Goal: Information Seeking & Learning: Learn about a topic

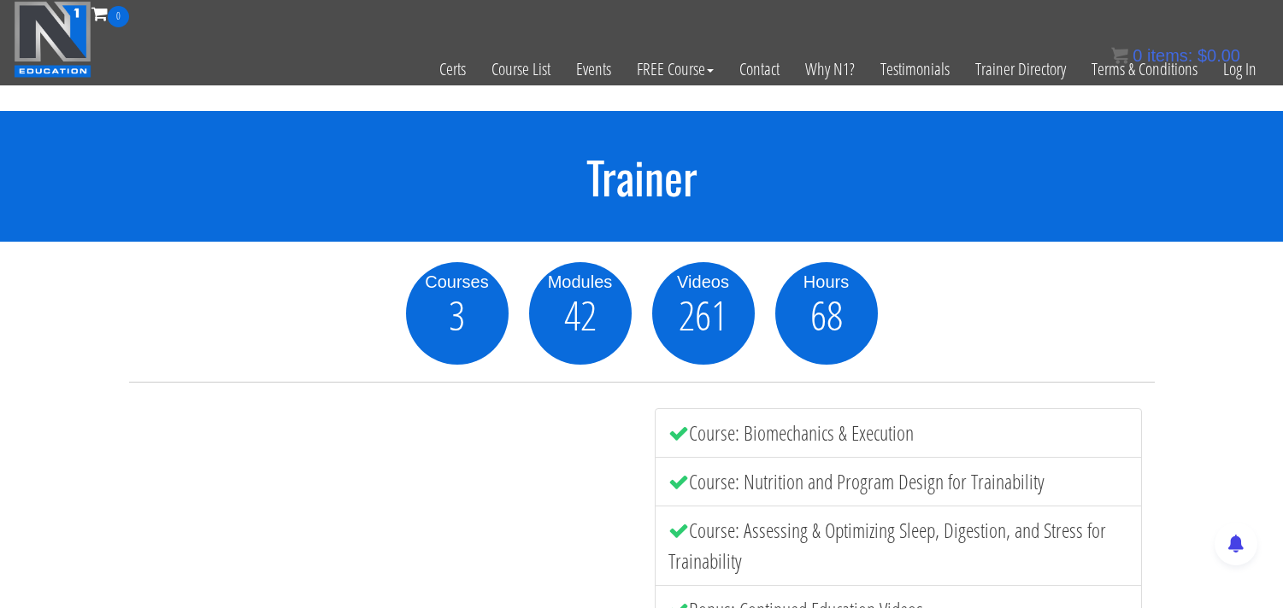
scroll to position [3418, 0]
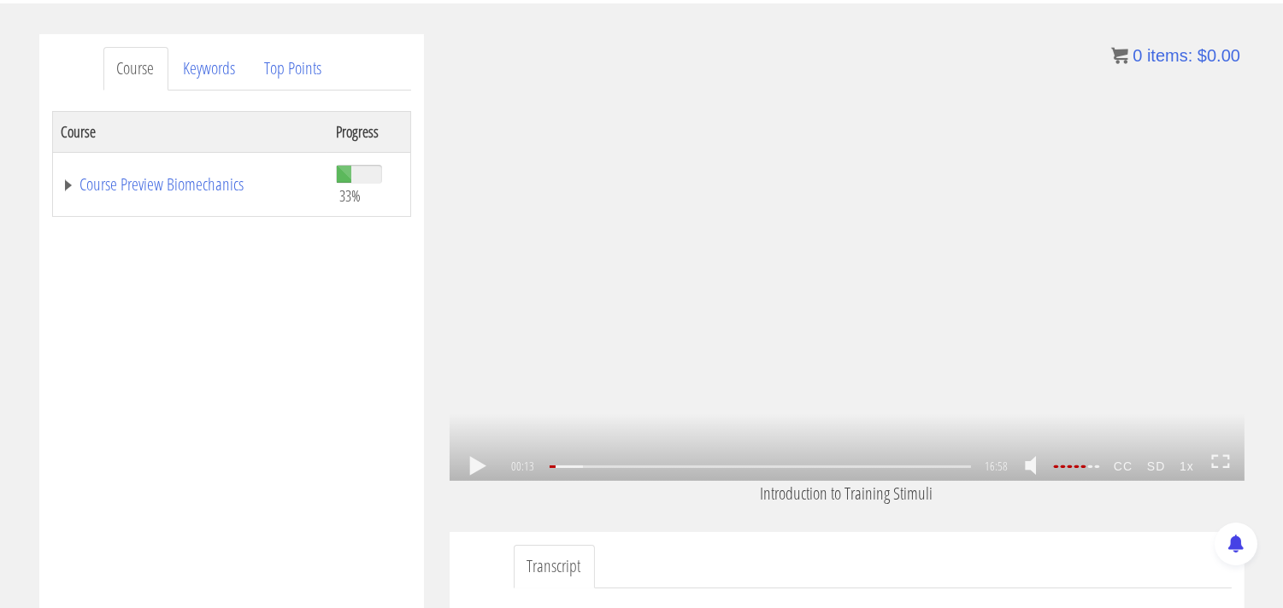
click at [473, 467] on link at bounding box center [477, 467] width 29 height 0
click at [478, 467] on link at bounding box center [477, 467] width 29 height 0
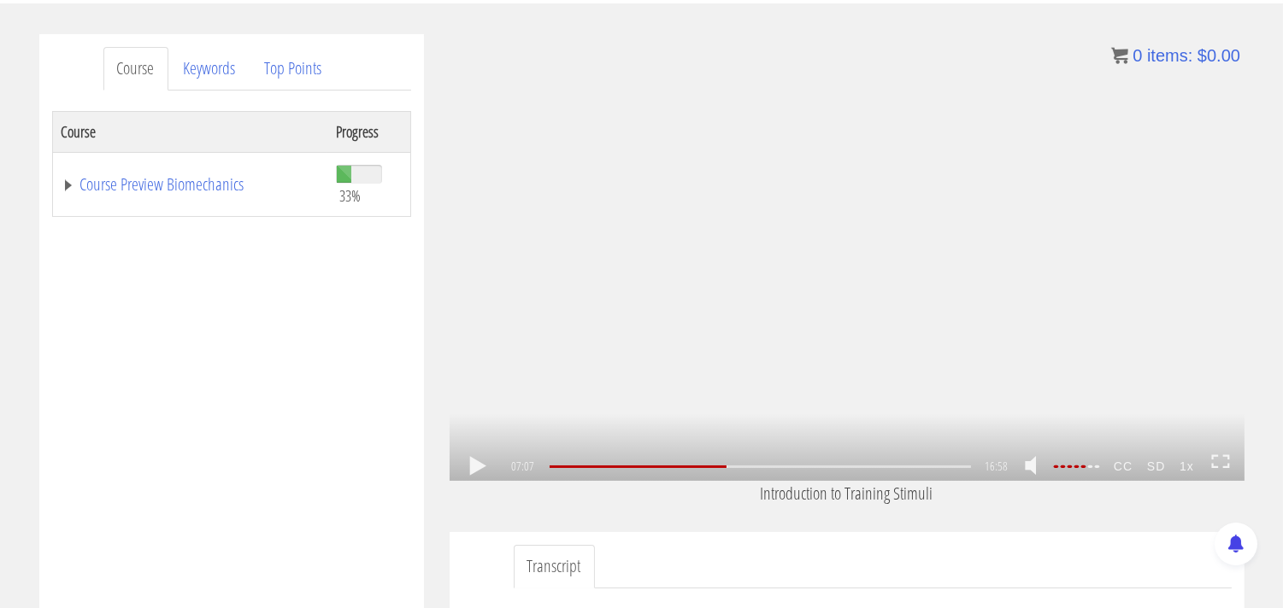
click at [478, 467] on link at bounding box center [477, 467] width 29 height 0
click at [476, 467] on link at bounding box center [477, 467] width 29 height 0
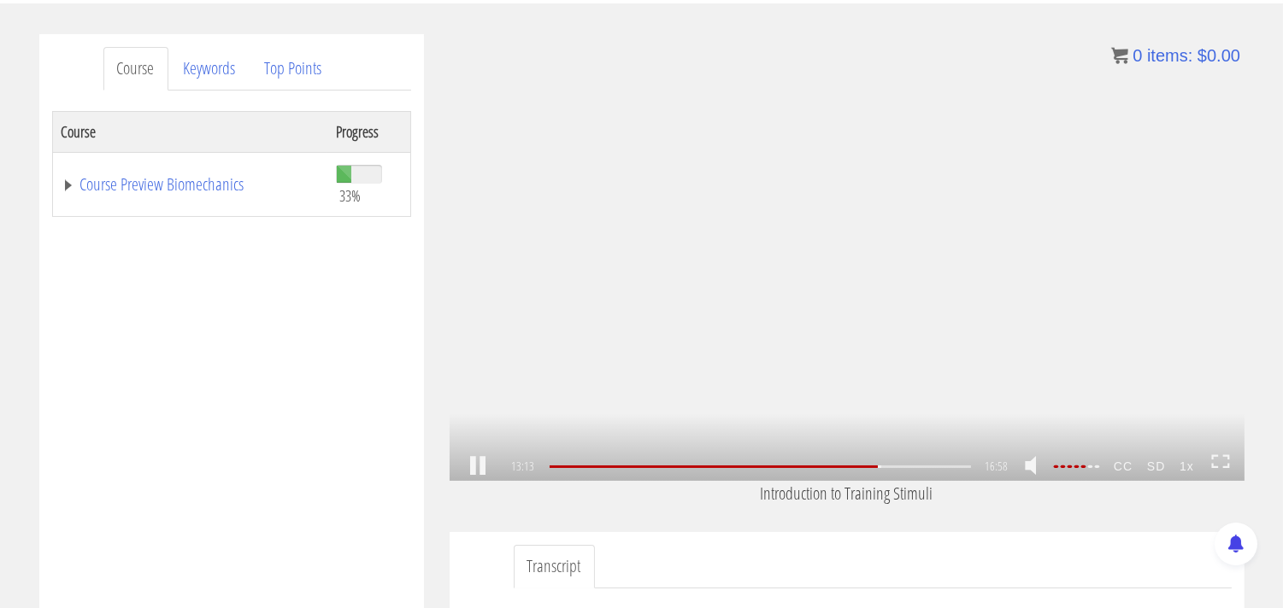
click at [472, 467] on link at bounding box center [477, 467] width 29 height 0
click at [476, 467] on link at bounding box center [477, 467] width 29 height 0
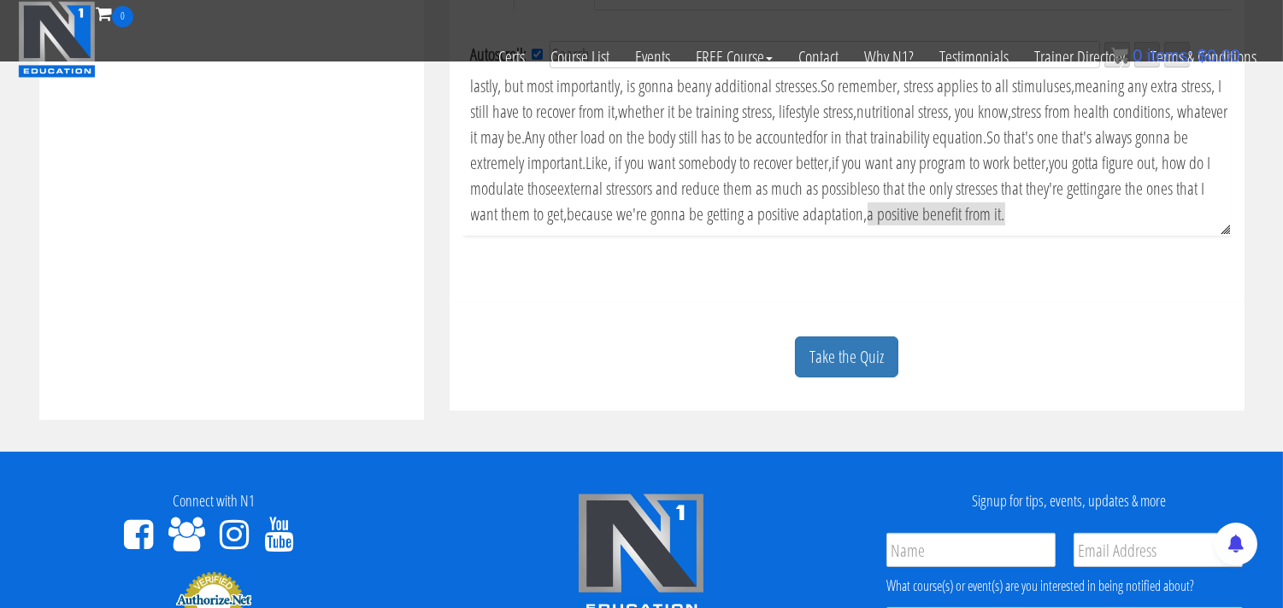
scroll to position [664, 0]
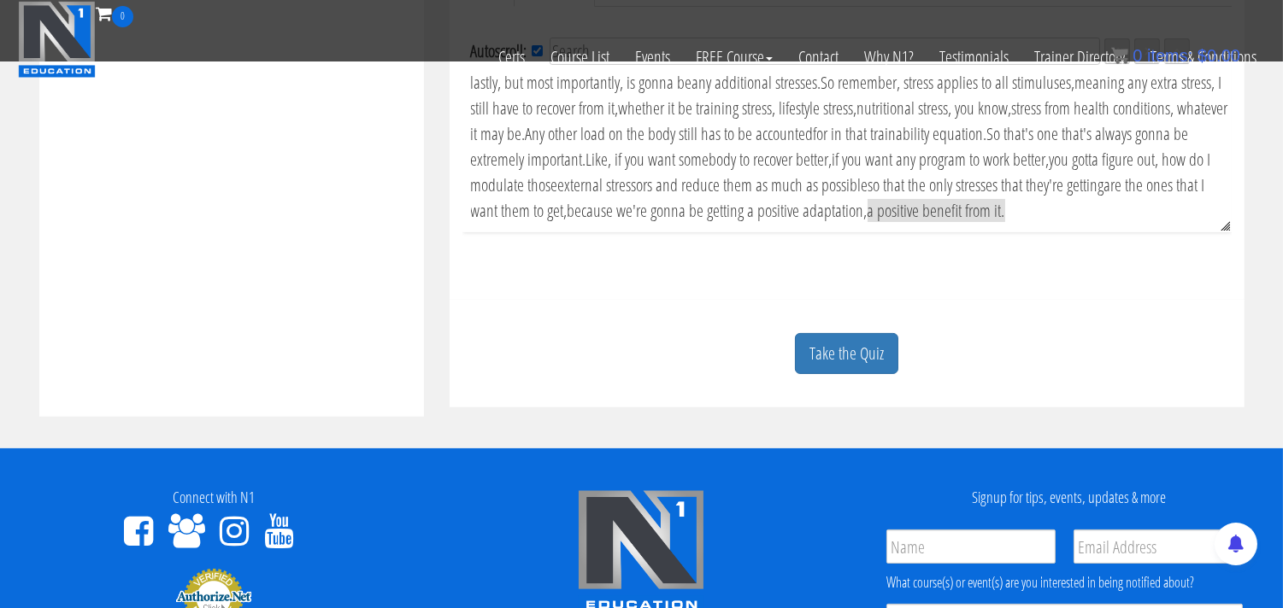
drag, startPoint x: 846, startPoint y: 362, endPoint x: 835, endPoint y: 362, distance: 11.1
click at [844, 362] on link "Take the Quiz" at bounding box center [846, 354] width 103 height 42
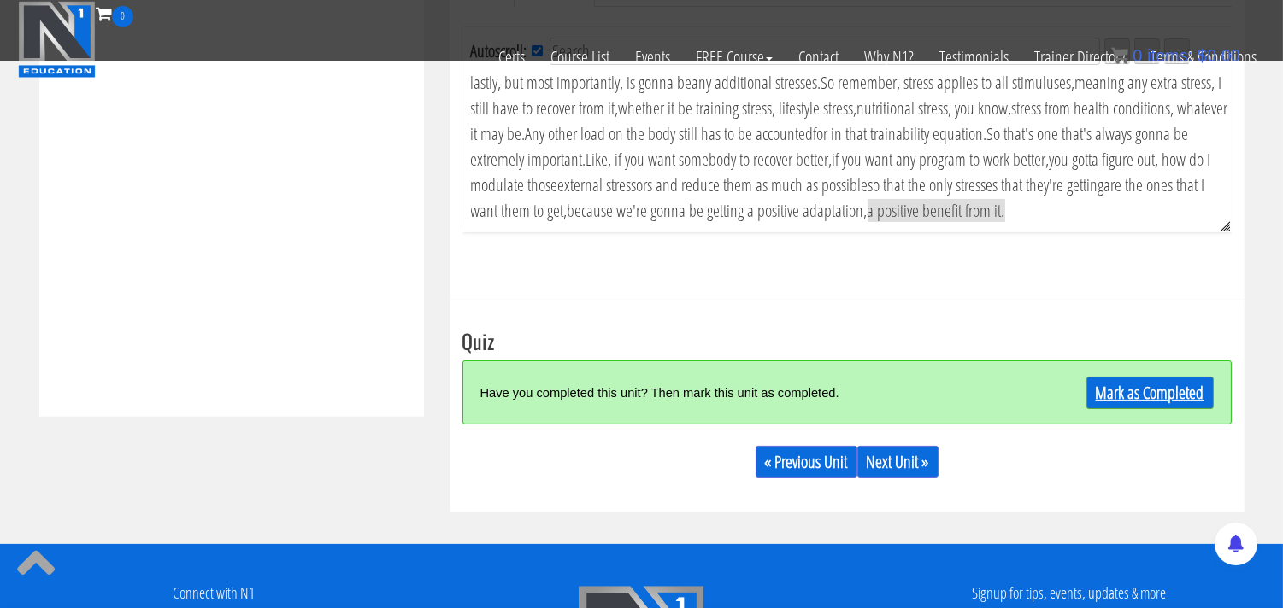
click at [1125, 396] on link "Mark as Completed" at bounding box center [1149, 393] width 127 height 32
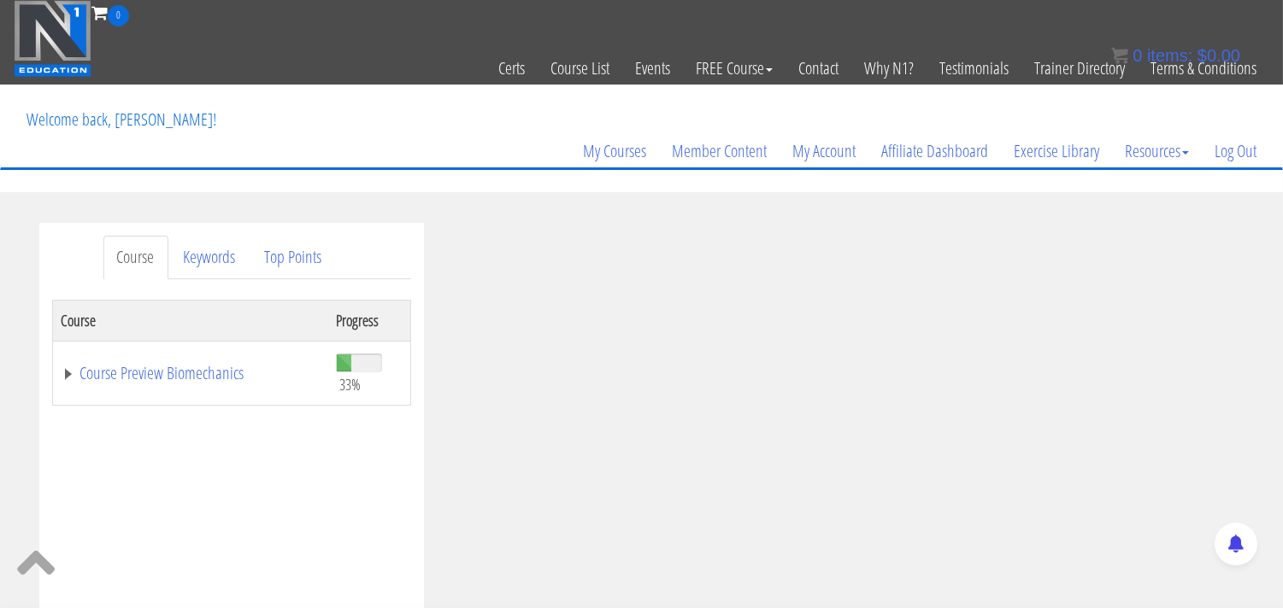
scroll to position [0, 0]
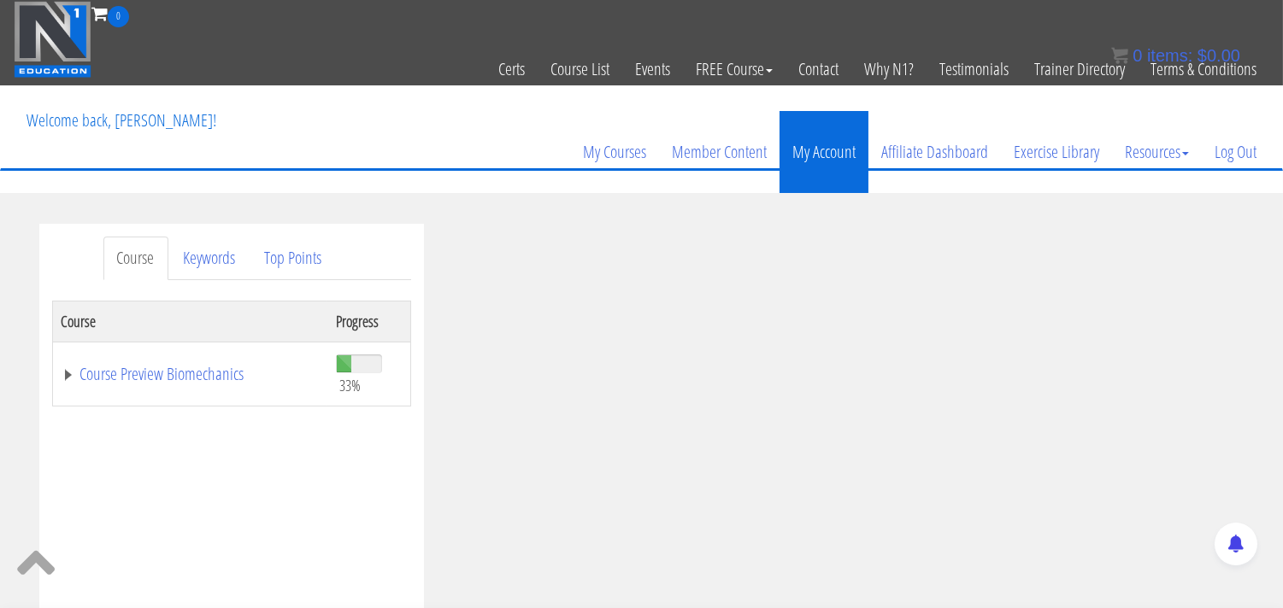
click at [848, 157] on link "My Account" at bounding box center [823, 152] width 89 height 82
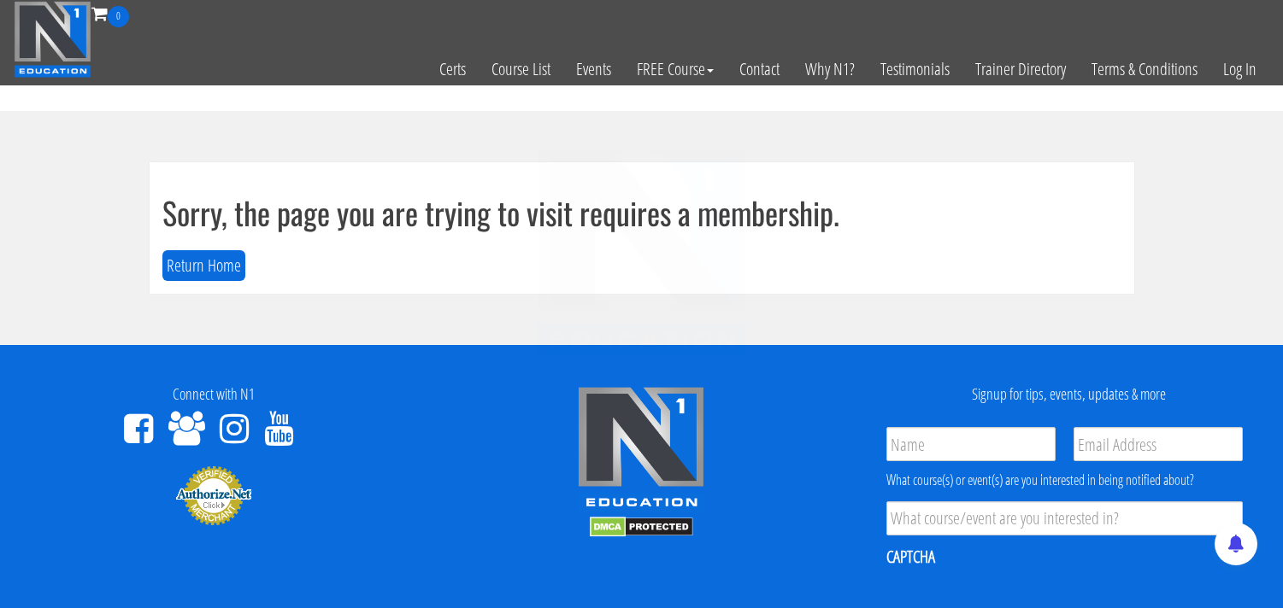
scroll to position [183, 0]
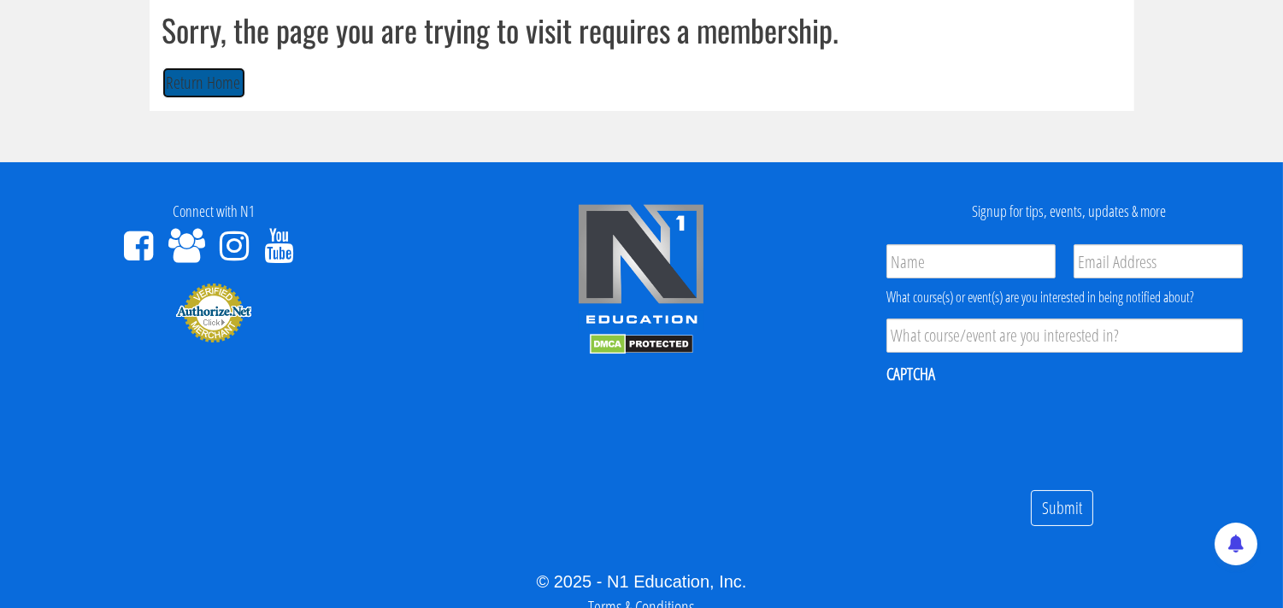
click at [214, 90] on button "Return Home" at bounding box center [203, 84] width 83 height 32
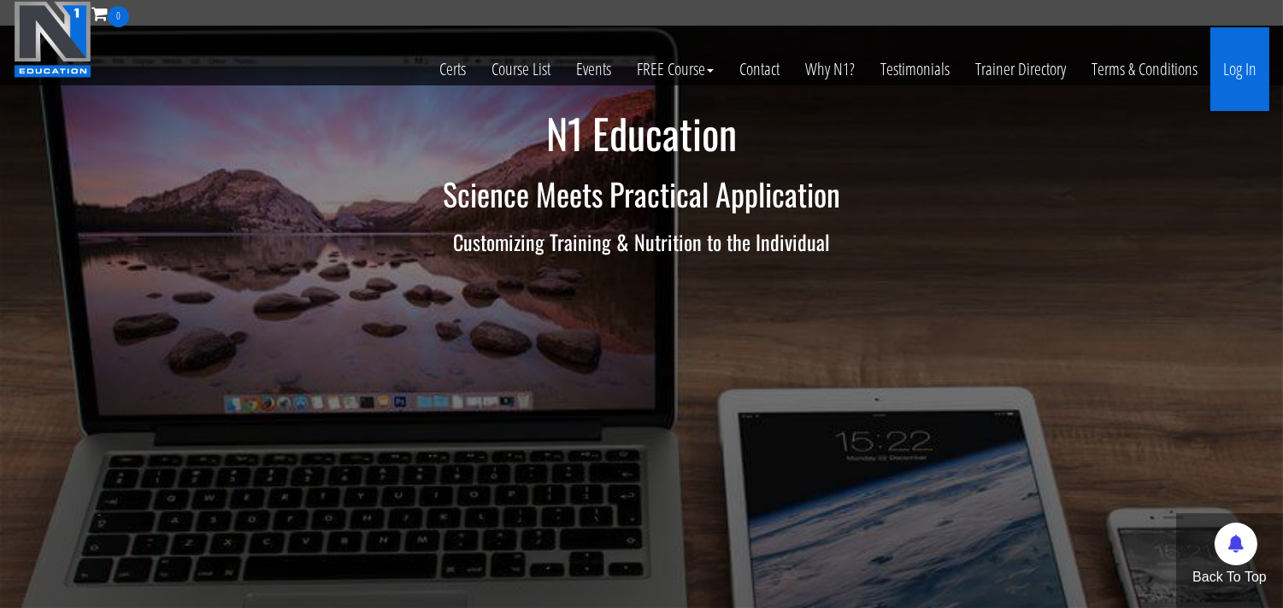
click at [1237, 72] on link "Log In" at bounding box center [1239, 69] width 59 height 84
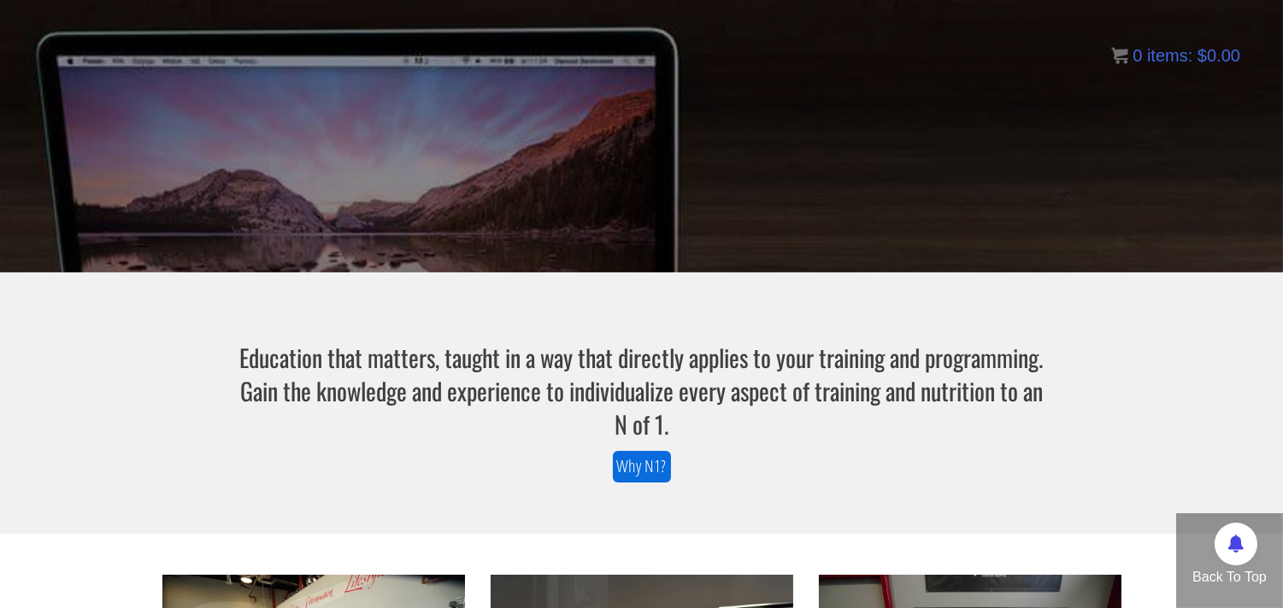
scroll to position [379, 0]
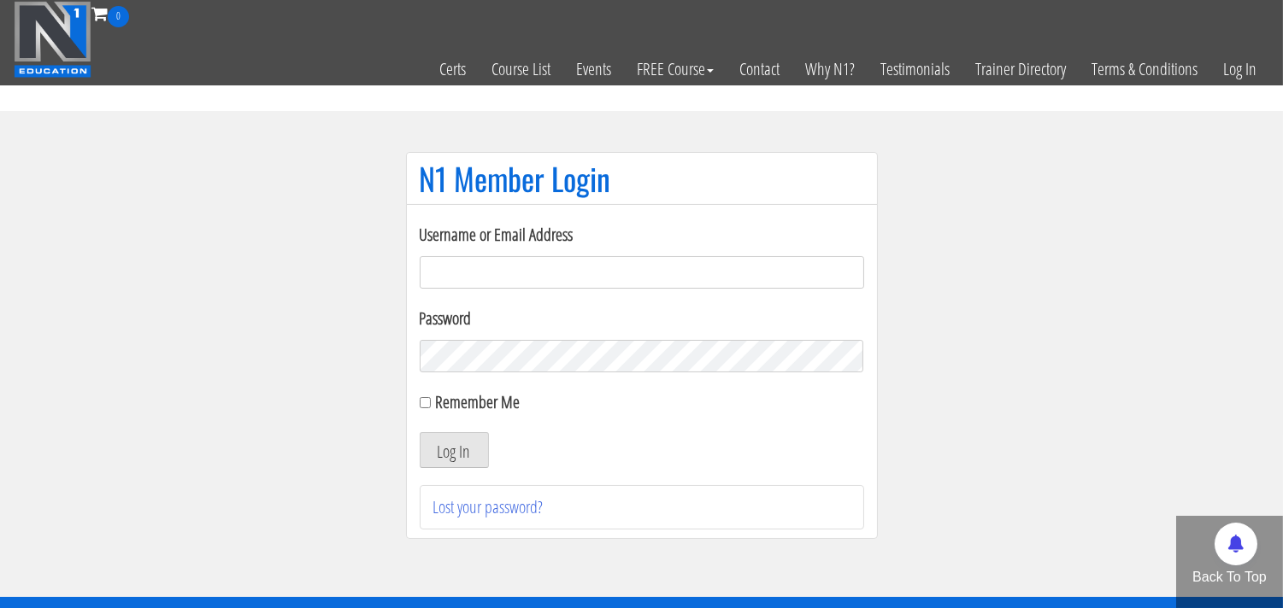
type input "[EMAIL_ADDRESS][DOMAIN_NAME]"
click at [422, 405] on input "Remember Me" at bounding box center [425, 402] width 11 height 11
checkbox input "true"
click at [455, 455] on button "Log In" at bounding box center [454, 450] width 69 height 36
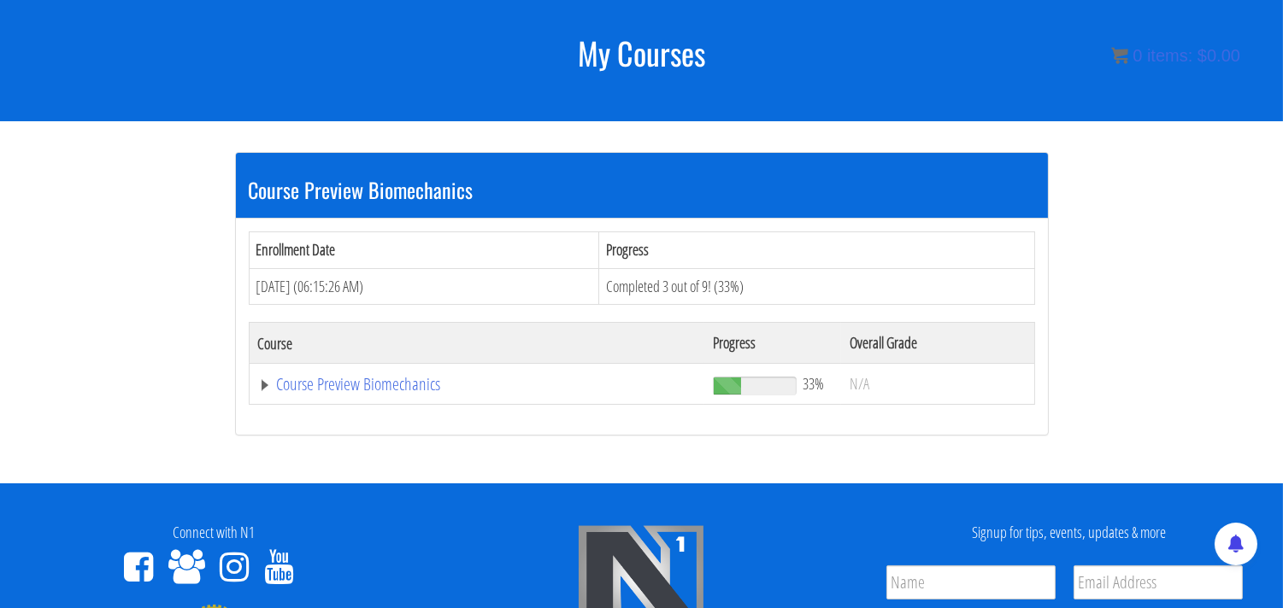
scroll to position [214, 0]
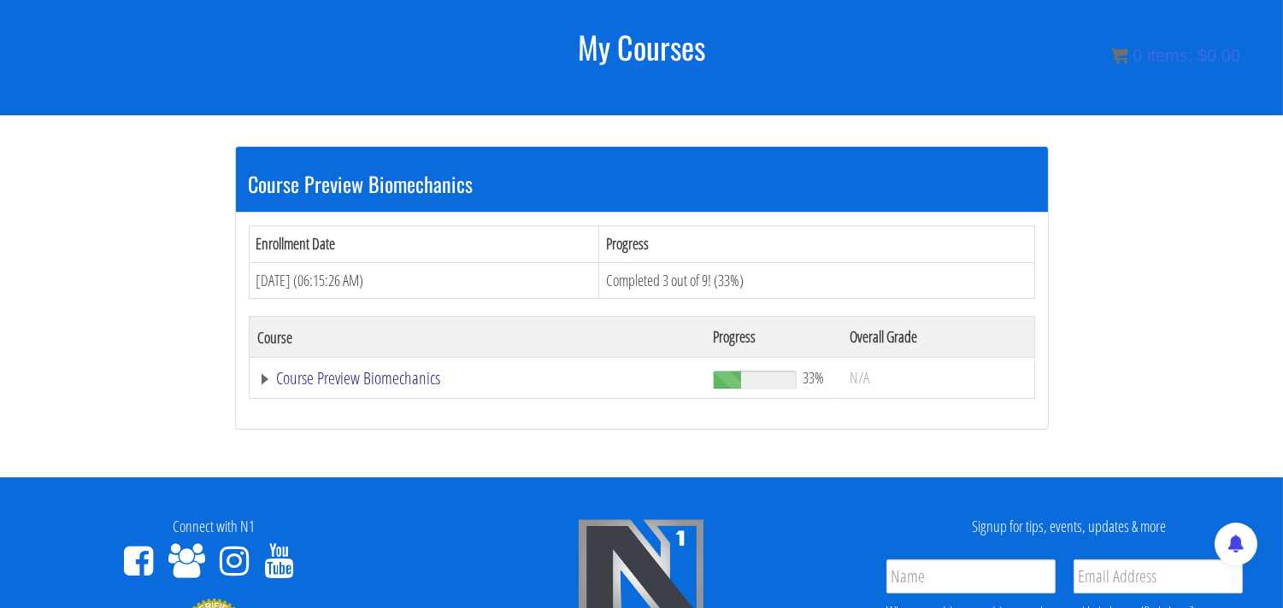
click at [345, 383] on link "Course Preview Biomechanics" at bounding box center [477, 378] width 438 height 17
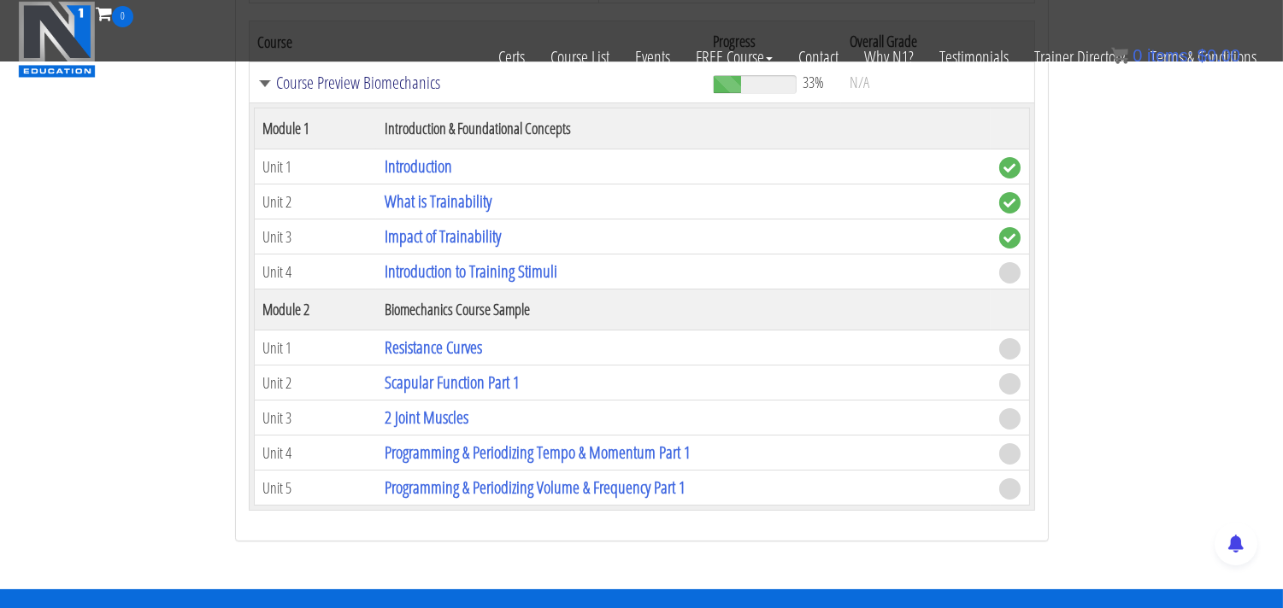
scroll to position [404, 0]
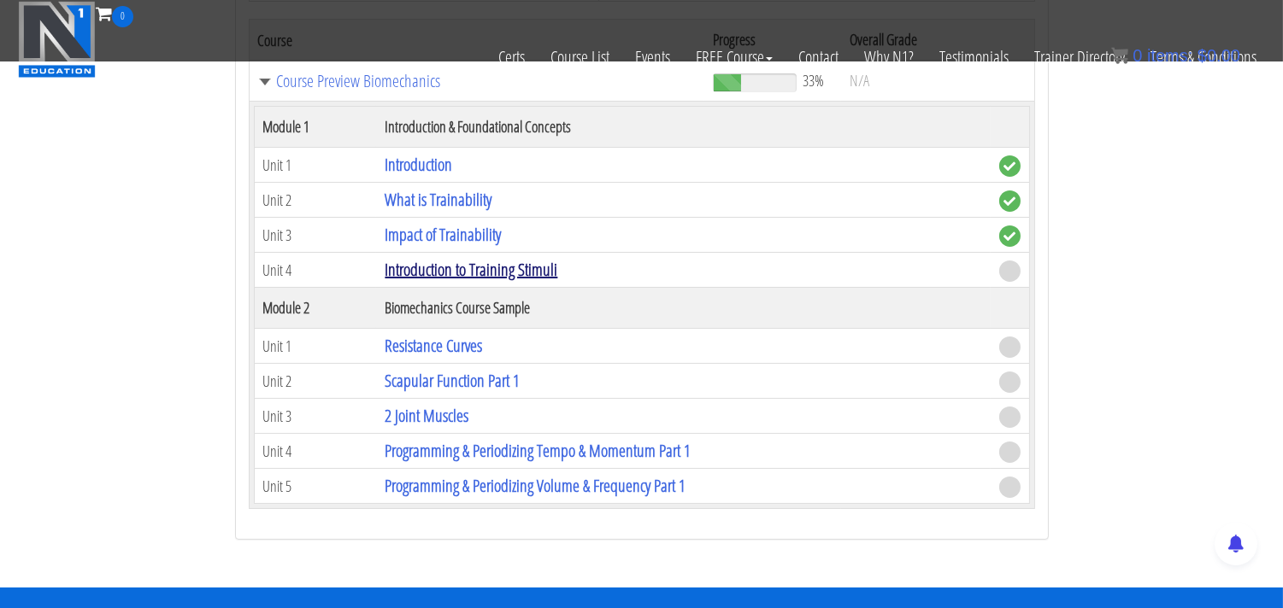
click at [518, 276] on link "Introduction to Training Stimuli" at bounding box center [470, 269] width 173 height 23
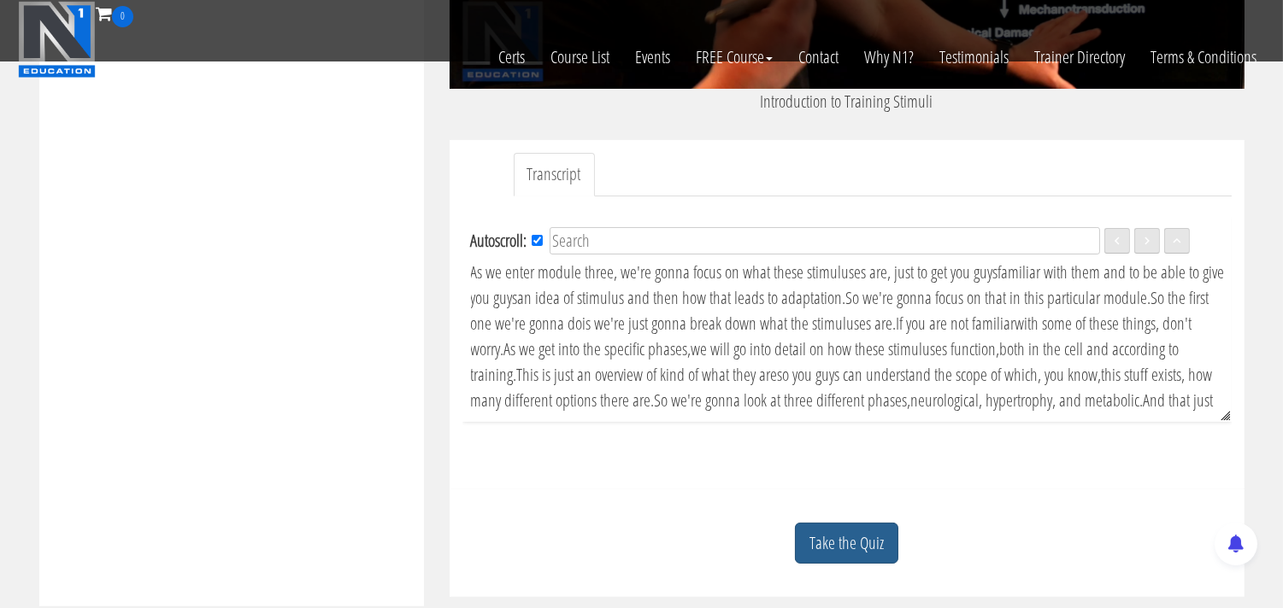
click at [842, 543] on link "Take the Quiz" at bounding box center [846, 544] width 103 height 42
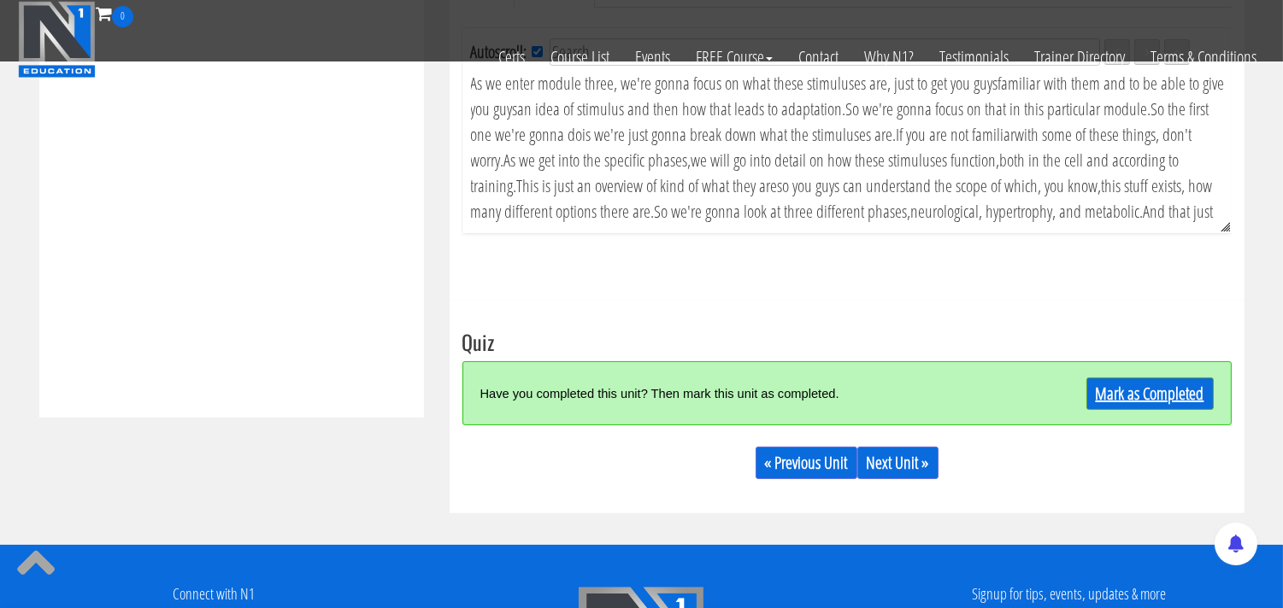
scroll to position [664, 0]
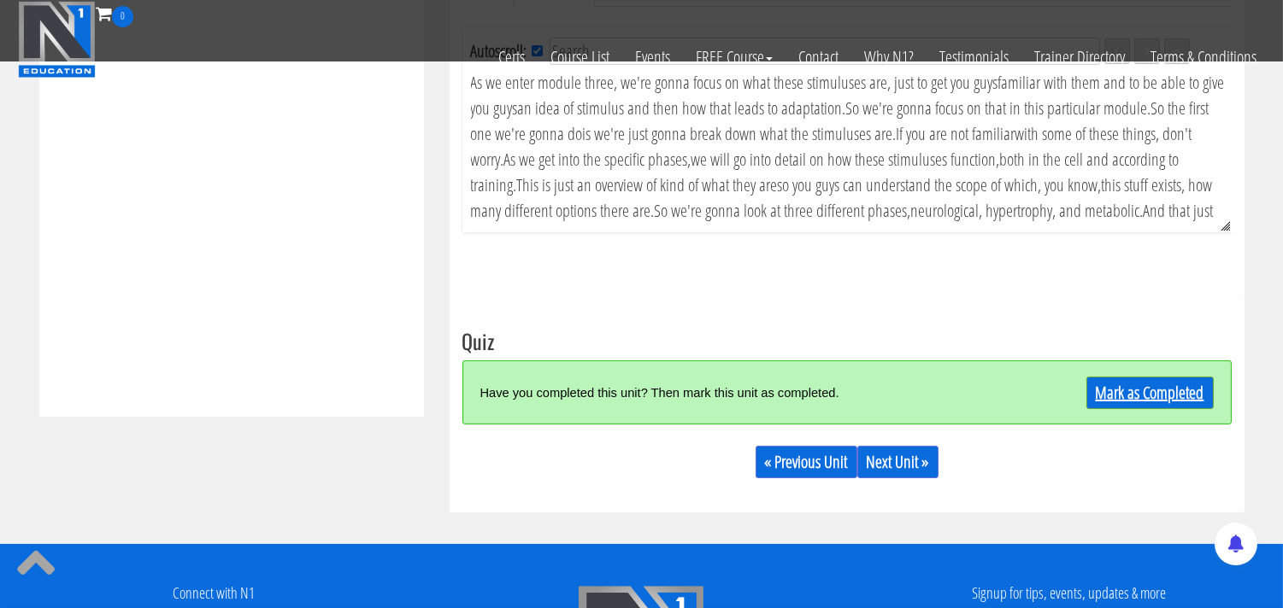
click at [1139, 396] on link "Mark as Completed" at bounding box center [1149, 393] width 127 height 32
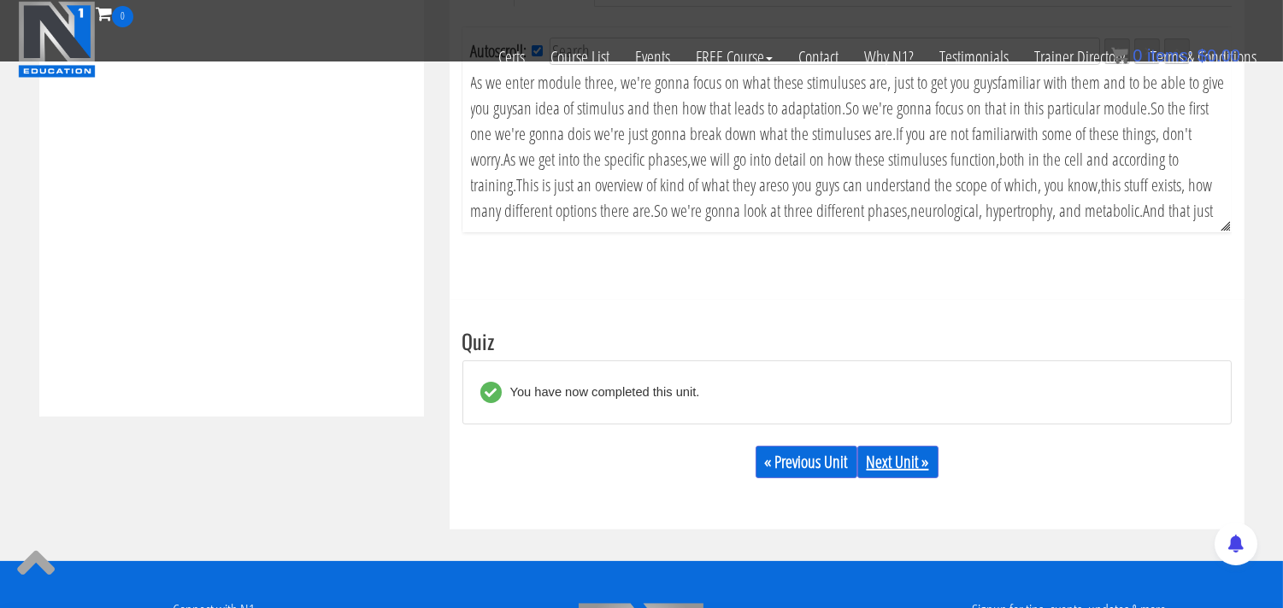
click at [892, 467] on link "Next Unit »" at bounding box center [897, 462] width 81 height 32
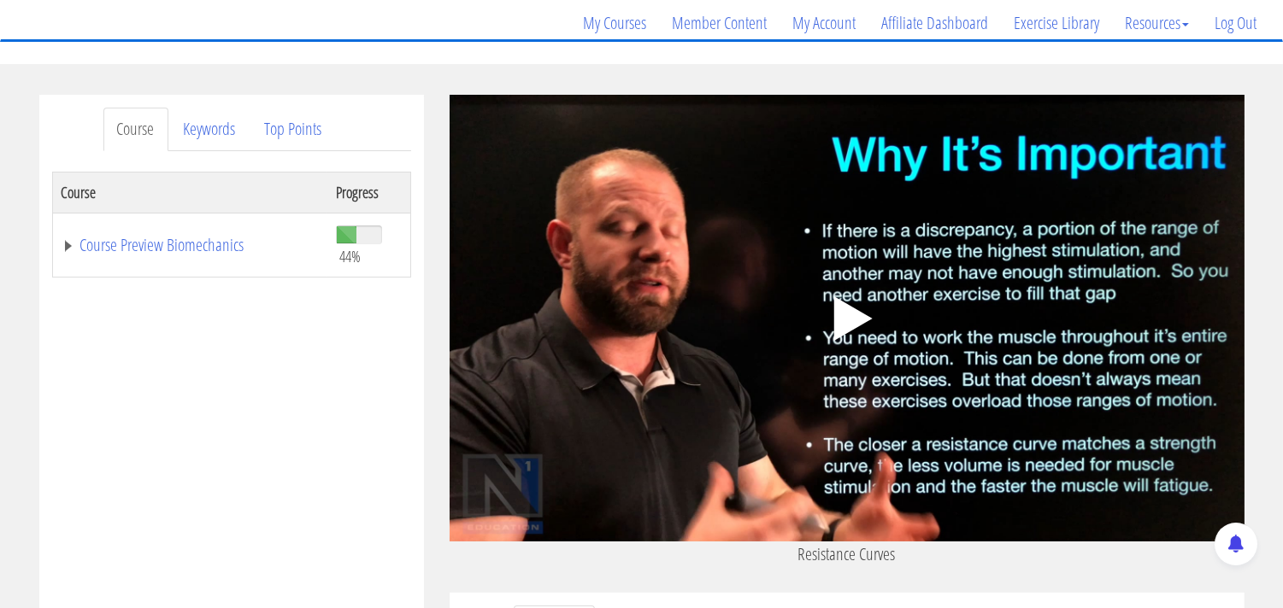
scroll to position [190, 0]
